Goal: Transaction & Acquisition: Purchase product/service

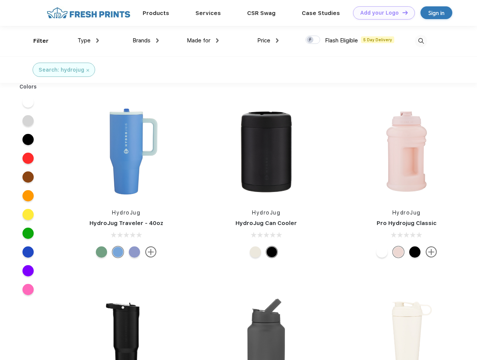
click at [381, 13] on link "Add your Logo Design Tool" at bounding box center [384, 12] width 62 height 13
click at [0, 0] on div "Design Tool" at bounding box center [0, 0] width 0 height 0
click at [402, 12] on link "Add your Logo Design Tool" at bounding box center [384, 12] width 62 height 13
click at [36, 41] on div "Filter" at bounding box center [40, 41] width 15 height 9
click at [88, 40] on span "Type" at bounding box center [84, 40] width 13 height 7
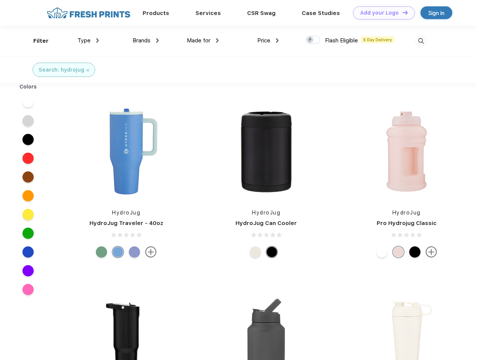
click at [146, 40] on span "Brands" at bounding box center [142, 40] width 18 height 7
click at [203, 40] on span "Made for" at bounding box center [199, 40] width 24 height 7
click at [268, 40] on span "Price" at bounding box center [263, 40] width 13 height 7
click at [313, 40] on div at bounding box center [313, 40] width 15 height 8
click at [311, 40] on input "checkbox" at bounding box center [308, 37] width 5 height 5
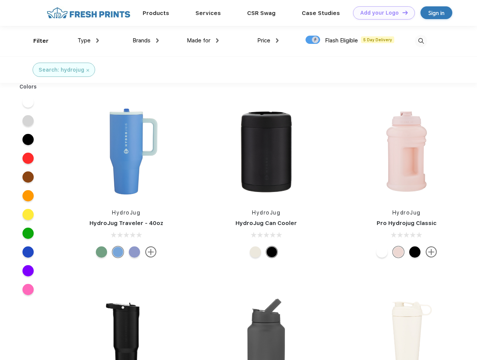
click at [421, 41] on img at bounding box center [421, 41] width 12 height 12
